Goal: Task Accomplishment & Management: Use online tool/utility

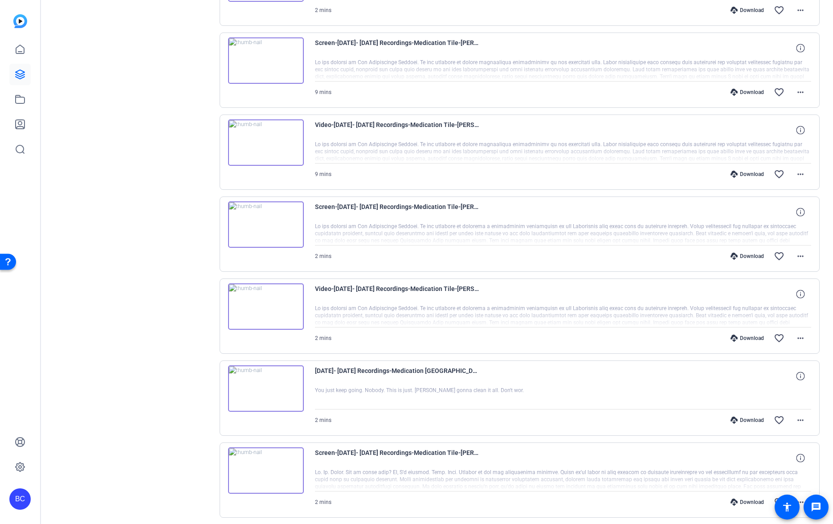
scroll to position [1563, 0]
click at [20, 74] on icon at bounding box center [20, 74] width 9 height 9
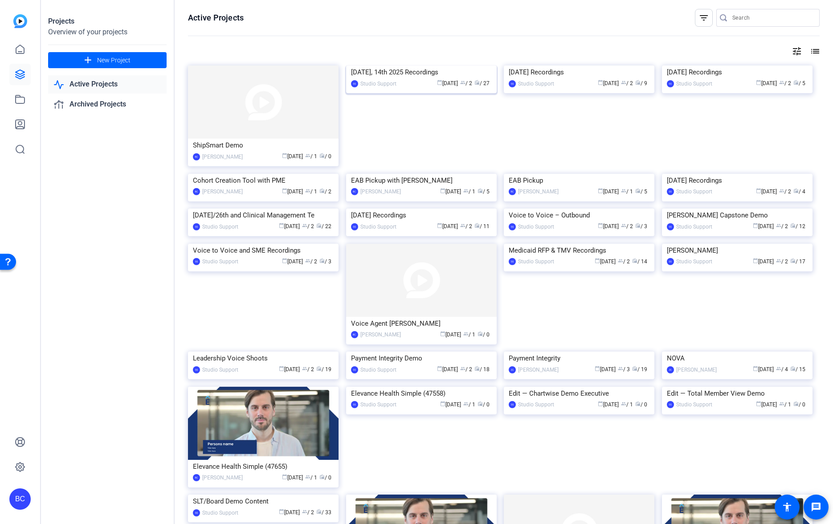
click at [462, 65] on img at bounding box center [421, 65] width 151 height 0
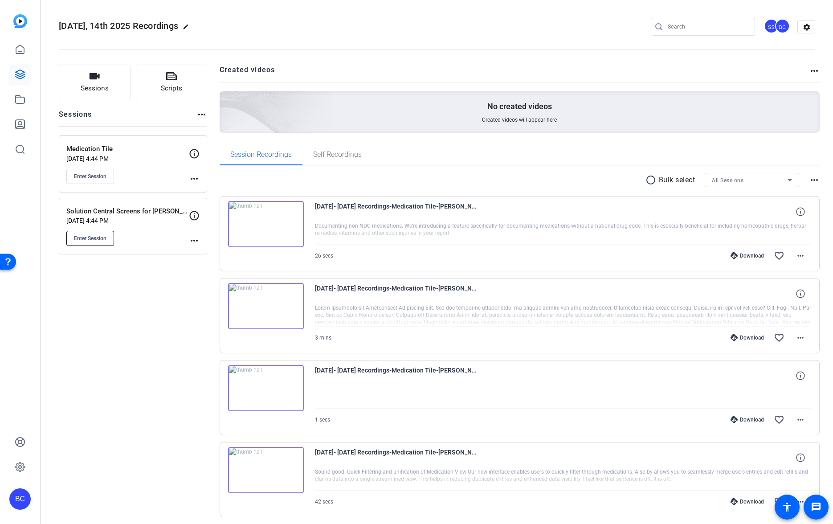
click at [94, 238] on span "Enter Session" at bounding box center [90, 238] width 33 height 7
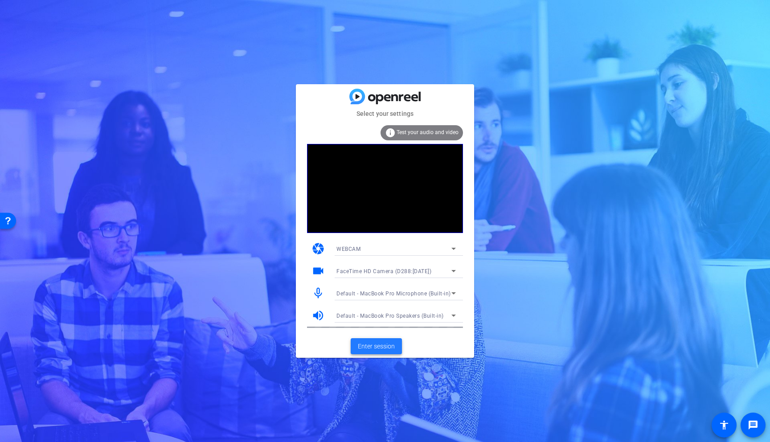
click at [380, 346] on span "Enter session" at bounding box center [376, 346] width 37 height 9
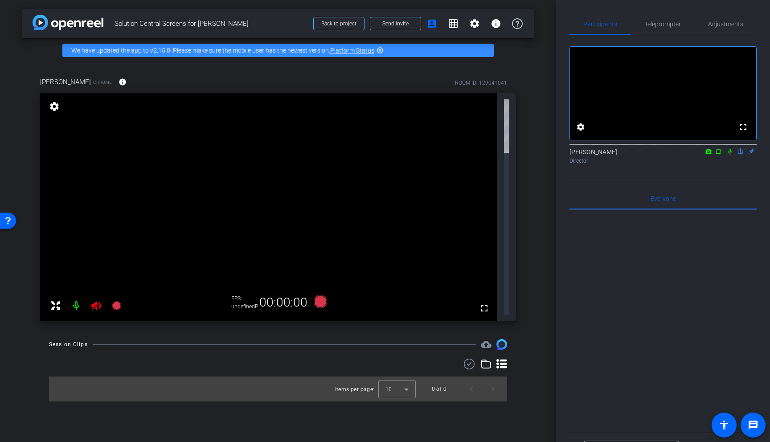
click at [731, 155] on icon at bounding box center [729, 151] width 7 height 6
click at [719, 155] on icon at bounding box center [718, 151] width 7 height 6
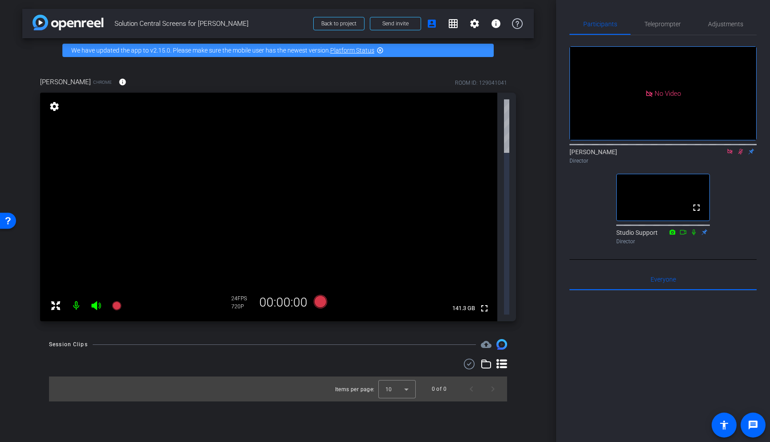
click at [742, 155] on icon at bounding box center [740, 151] width 7 height 6
click at [730, 155] on icon at bounding box center [729, 151] width 7 height 6
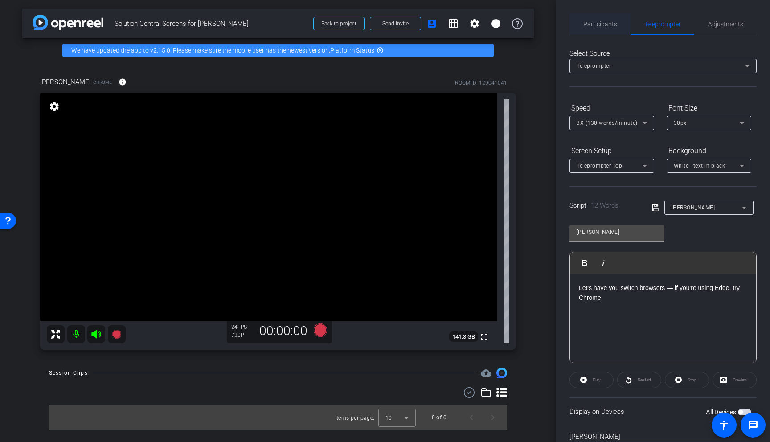
click at [599, 24] on span "Participants" at bounding box center [600, 24] width 34 height 6
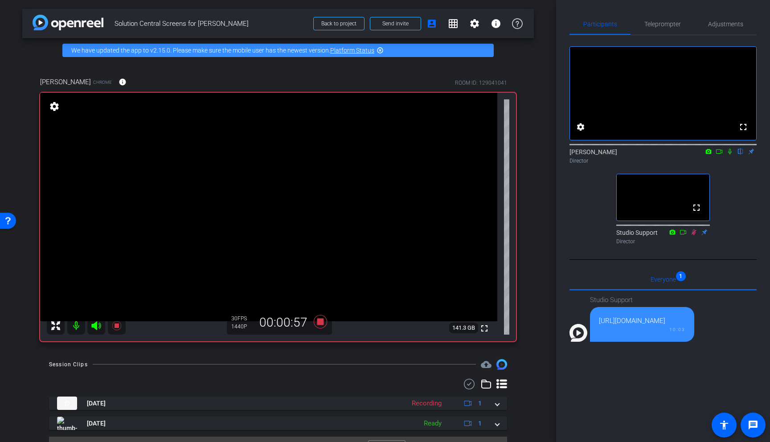
click at [731, 155] on icon at bounding box center [729, 151] width 7 height 6
click at [731, 155] on icon at bounding box center [729, 152] width 5 height 6
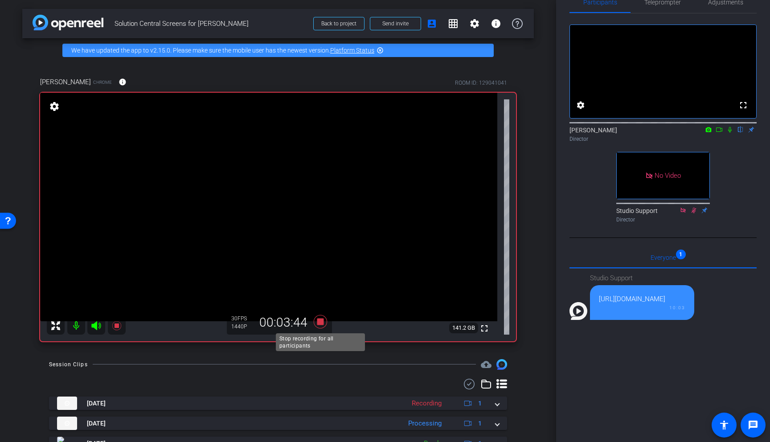
click at [321, 322] on icon at bounding box center [320, 321] width 13 height 13
